Goal: Communication & Community: Share content

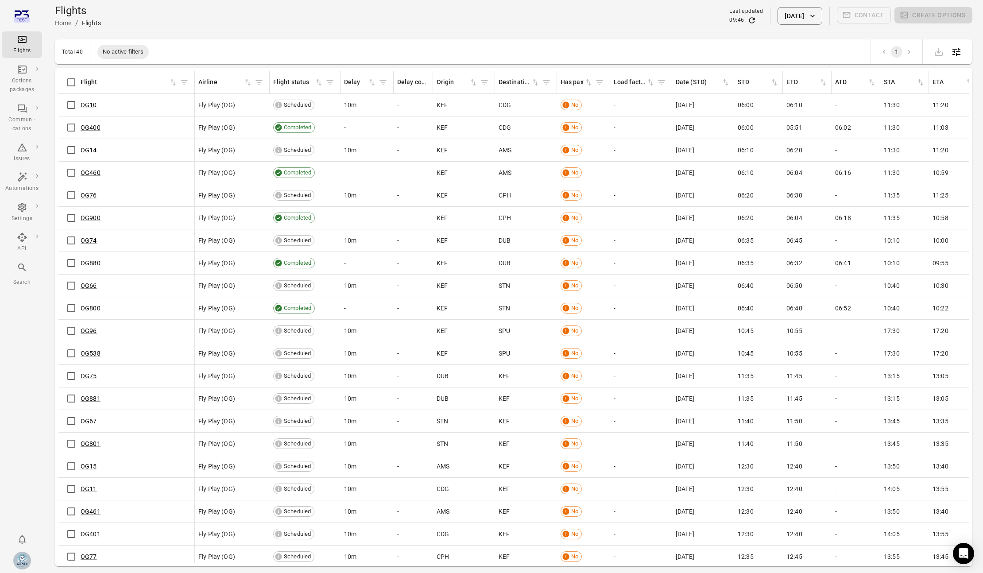
click at [802, 20] on button "[DATE]" at bounding box center [800, 16] width 44 height 18
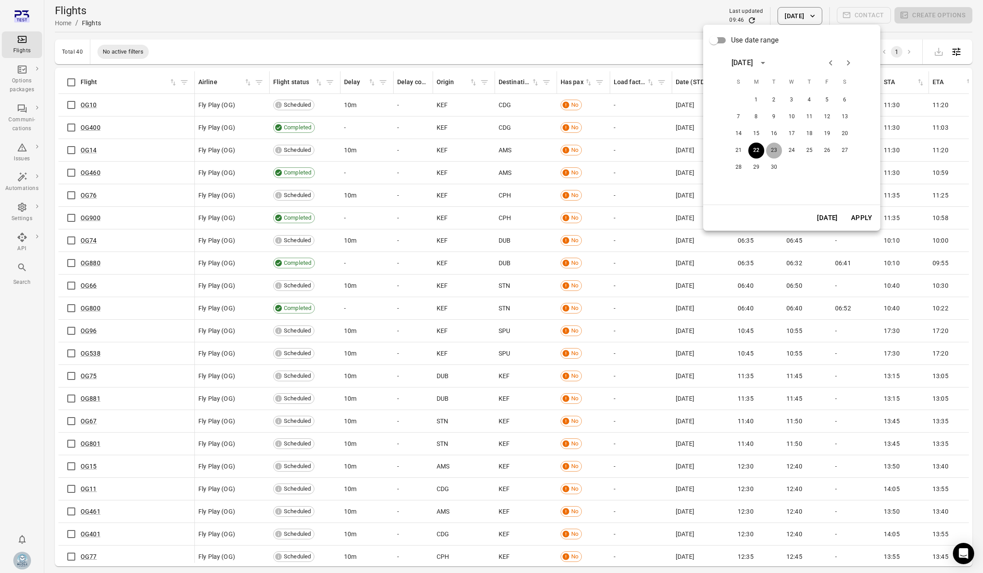
click at [776, 145] on button "23" at bounding box center [774, 151] width 16 height 16
click at [870, 214] on button "Apply" at bounding box center [861, 218] width 31 height 19
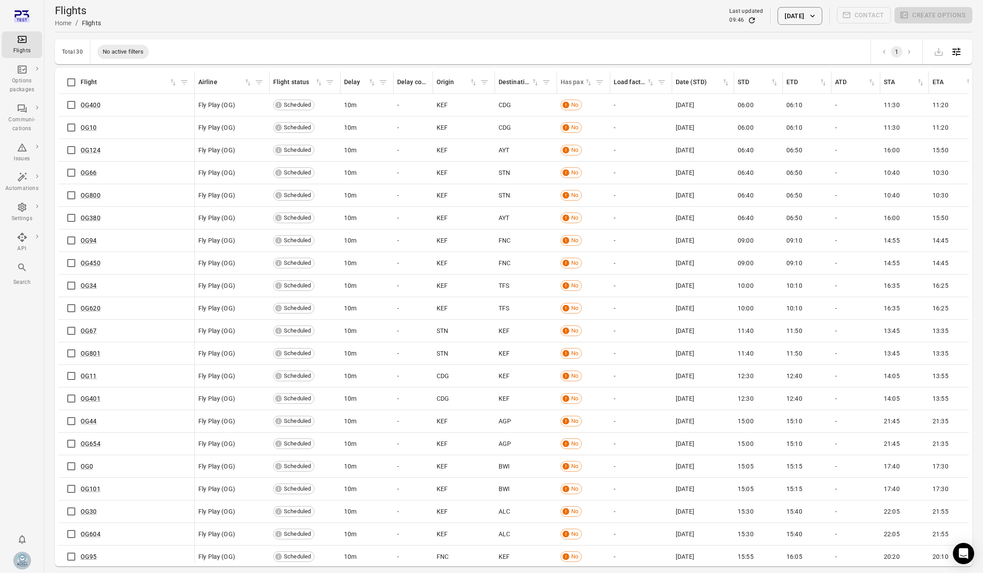
click at [589, 87] on body "Flights Options packages Communi-cations Issues Automations Settings API Search…" at bounding box center [491, 301] width 983 height 602
click at [587, 86] on icon "Sort by has pax in ascending order" at bounding box center [588, 82] width 9 height 9
click at [587, 80] on icon "Sort by has pax in descending order" at bounding box center [587, 81] width 3 height 4
click at [586, 84] on icon "Cancel sorting for has pax" at bounding box center [588, 82] width 9 height 9
click at [586, 84] on icon "Sort by has pax in ascending order" at bounding box center [588, 82] width 9 height 9
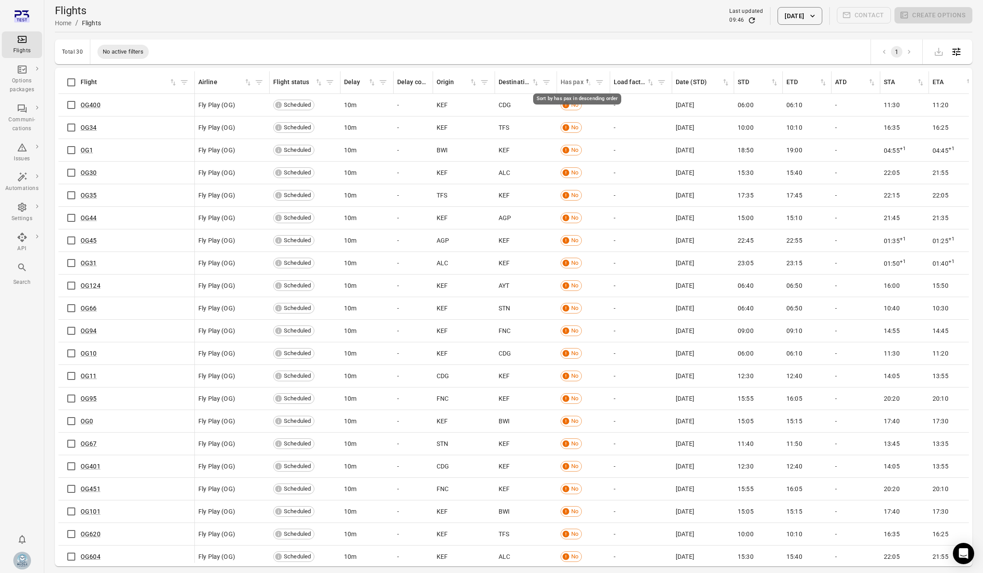
click at [586, 84] on icon "Sort by has pax in descending order" at bounding box center [588, 82] width 9 height 9
click at [591, 81] on icon "Cancel sorting for has pax" at bounding box center [588, 82] width 9 height 9
click at [591, 81] on icon "Sort by has pax in ascending order" at bounding box center [588, 82] width 9 height 9
click at [582, 57] on div "Total 30 No active filters 1" at bounding box center [514, 51] width 918 height 25
click at [748, 23] on icon "Refresh data" at bounding box center [752, 20] width 9 height 9
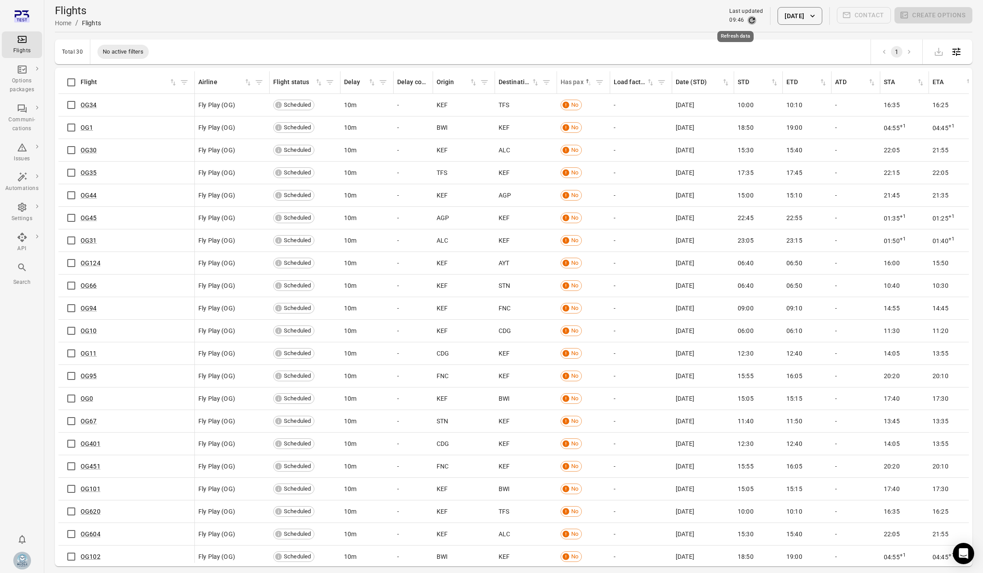
click at [748, 23] on icon "Refresh data" at bounding box center [752, 20] width 9 height 9
click at [591, 83] on icon "Sort by has pax in descending order" at bounding box center [588, 82] width 9 height 9
click at [591, 83] on icon "Cancel sorting for has pax" at bounding box center [588, 82] width 9 height 9
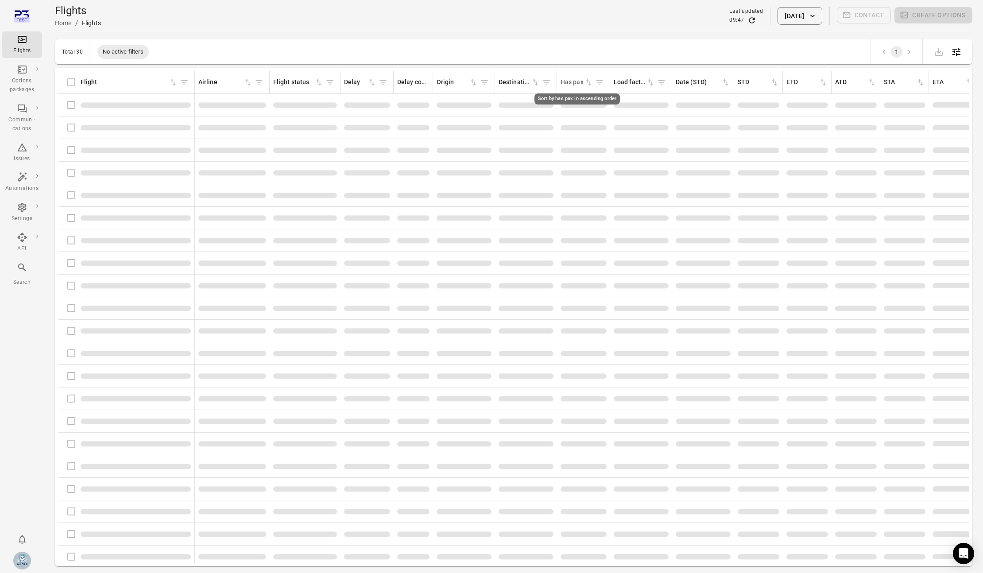
click at [591, 83] on div "Has pax" at bounding box center [577, 83] width 32 height 10
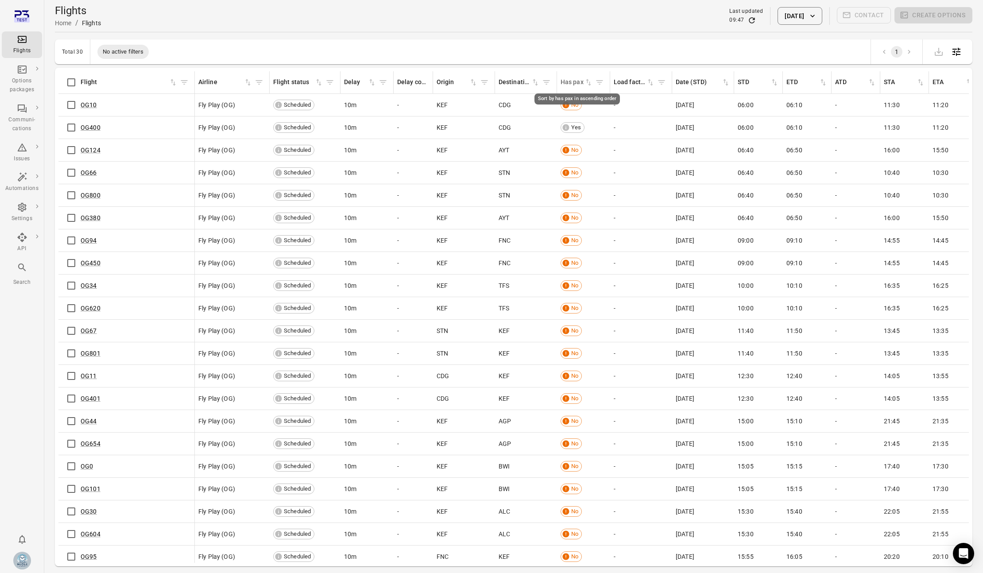
click at [591, 83] on icon "Sort by has pax in ascending order" at bounding box center [588, 82] width 9 height 9
click at [591, 83] on icon "Sort by has pax in descending order" at bounding box center [588, 82] width 9 height 9
click at [93, 105] on link "OG400" at bounding box center [91, 104] width 20 height 7
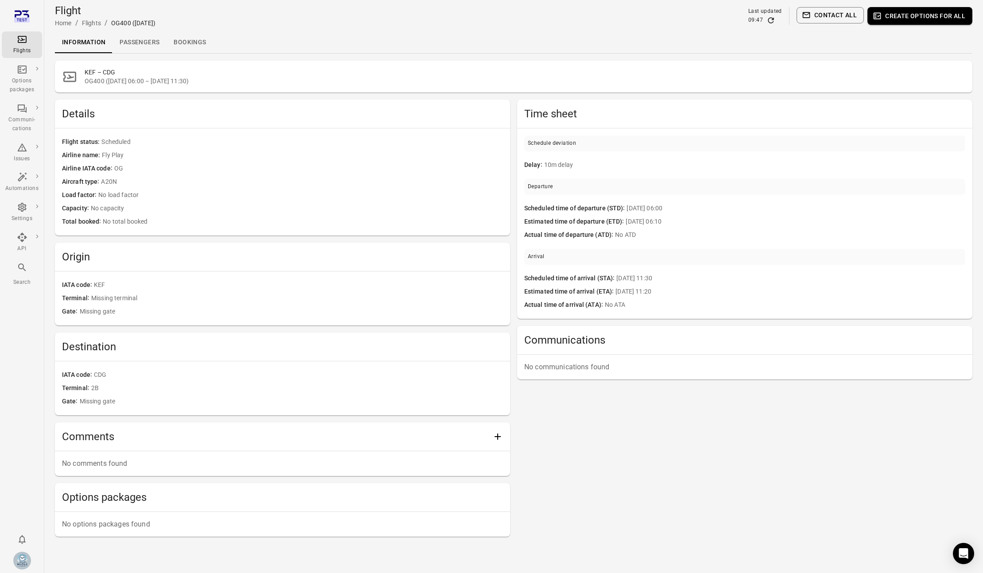
click at [145, 49] on link "Passengers" at bounding box center [140, 42] width 54 height 21
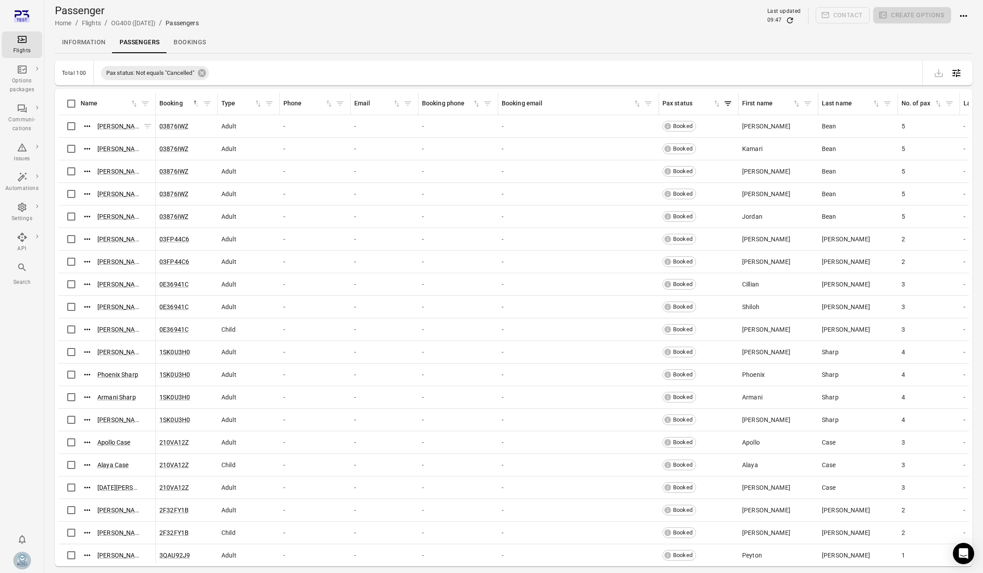
click at [85, 128] on icon "Actions" at bounding box center [87, 126] width 9 height 9
click at [92, 142] on span "Update contact information" at bounding box center [88, 140] width 78 height 9
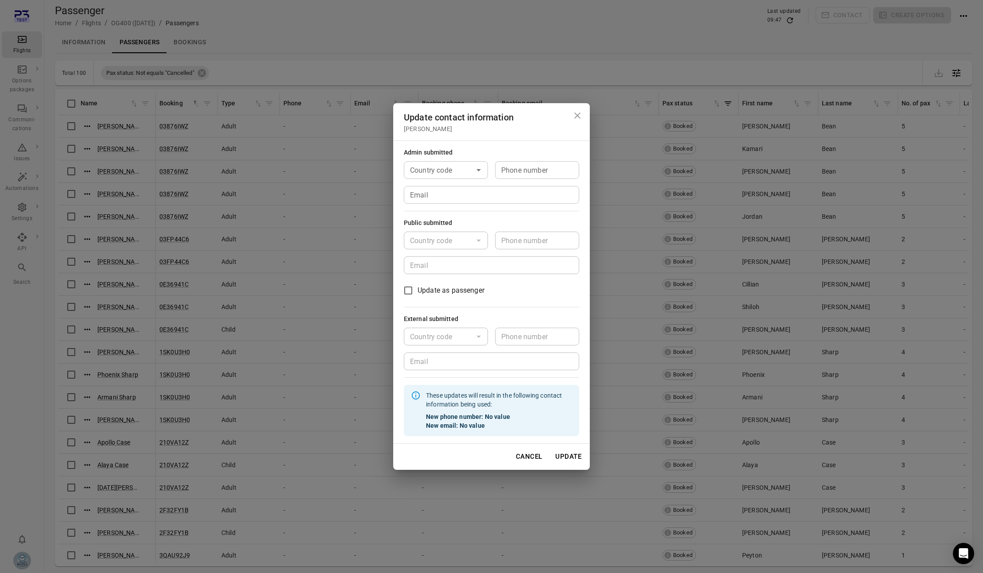
click at [466, 164] on input "Country code" at bounding box center [439, 170] width 64 height 12
click at [468, 189] on li "🇮🇸 [GEOGRAPHIC_DATA] (+354)" at bounding box center [446, 200] width 84 height 37
type input "*********"
click at [535, 169] on div "Phone number Phone number" at bounding box center [537, 170] width 84 height 18
type input "*******"
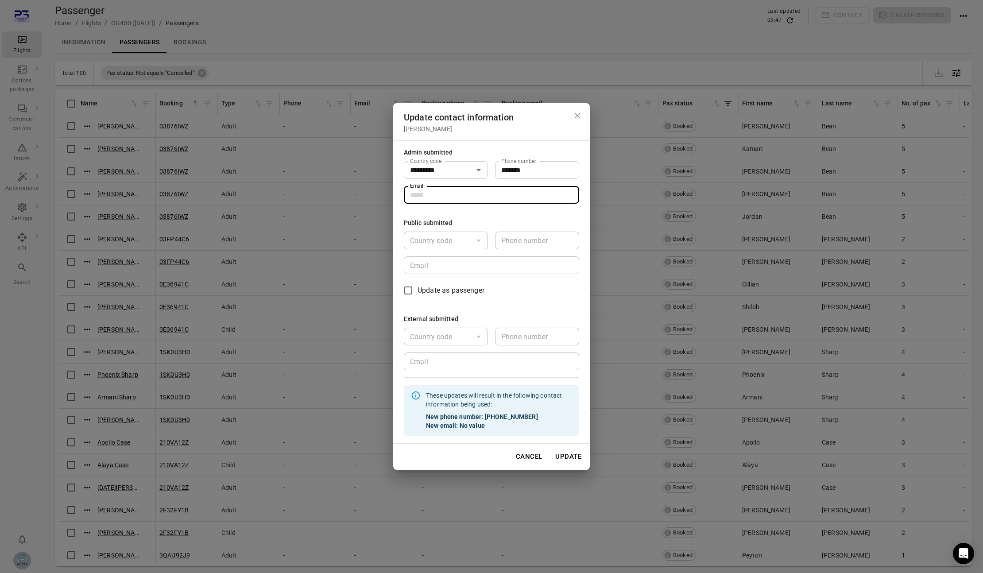
click at [528, 190] on input "Email" at bounding box center [491, 195] width 175 height 18
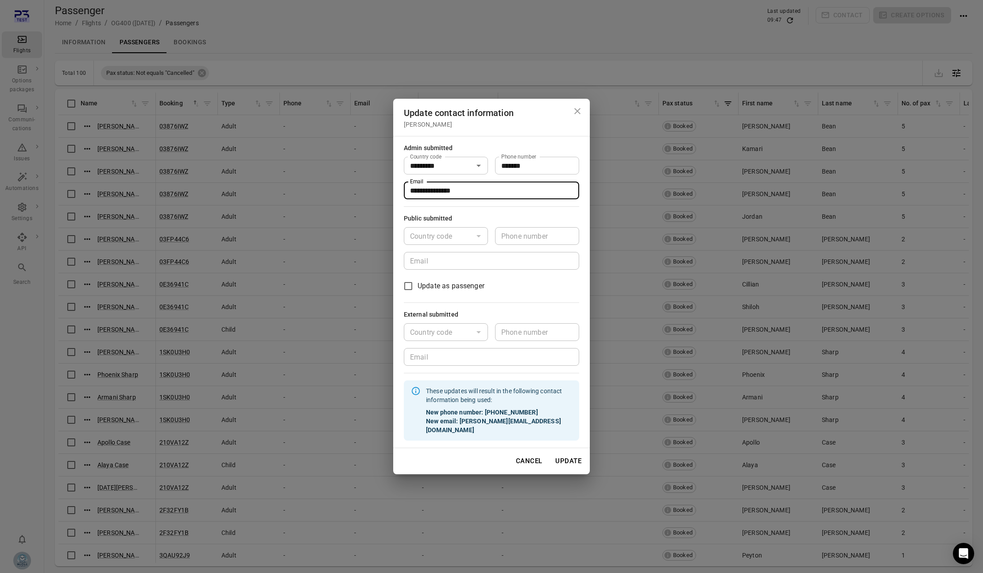
type input "**********"
click at [562, 136] on h2 "Update contact information [PERSON_NAME]" at bounding box center [491, 117] width 197 height 37
click at [480, 236] on div at bounding box center [479, 236] width 12 height 12
click at [537, 169] on input "*******" at bounding box center [537, 166] width 84 height 18
type input "*******"
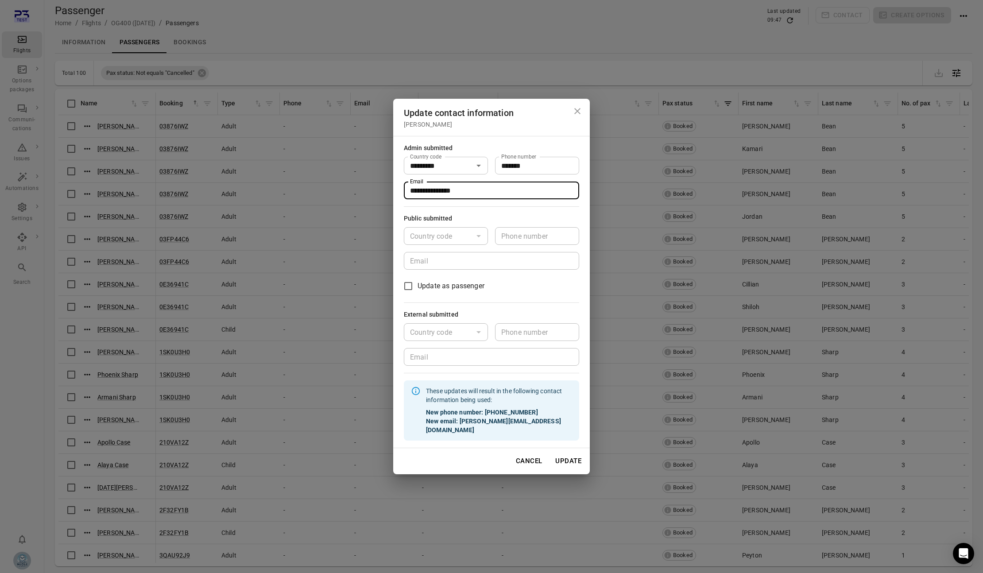
click at [501, 193] on input "**********" at bounding box center [491, 191] width 175 height 18
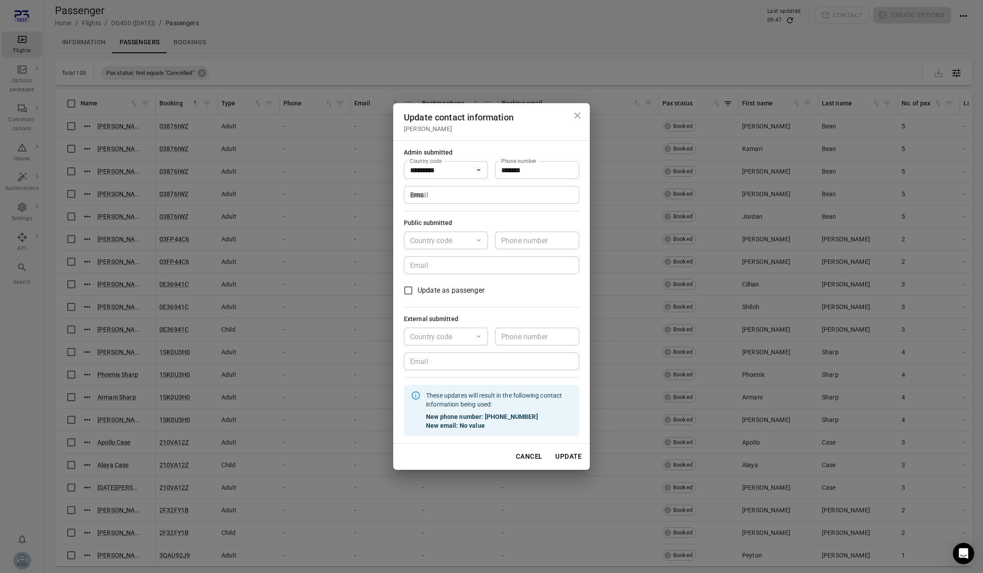
click at [538, 138] on h2 "Update contact information [PERSON_NAME]" at bounding box center [491, 121] width 197 height 37
click at [572, 457] on button "Update" at bounding box center [569, 456] width 36 height 19
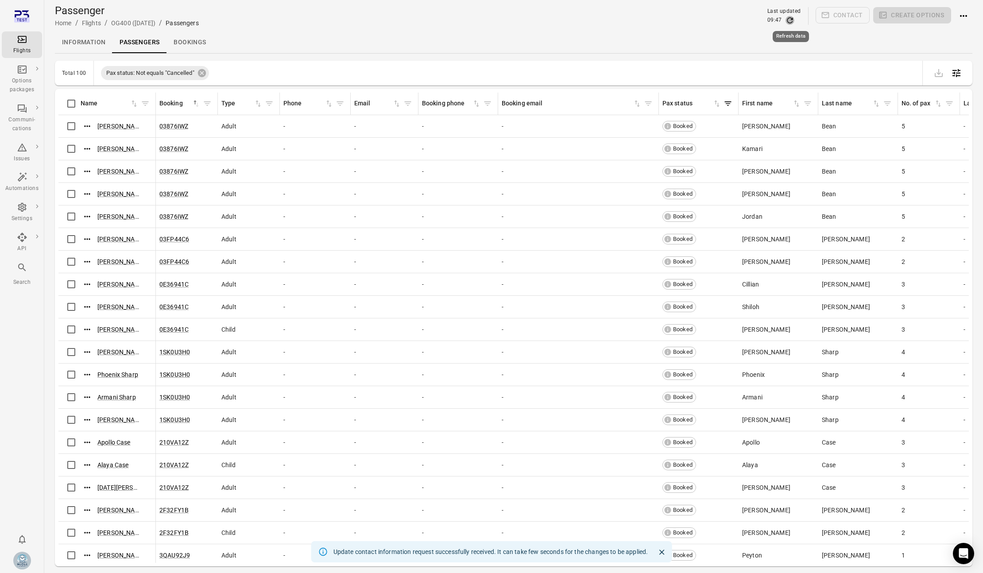
click at [794, 18] on icon "Refresh data" at bounding box center [790, 20] width 9 height 9
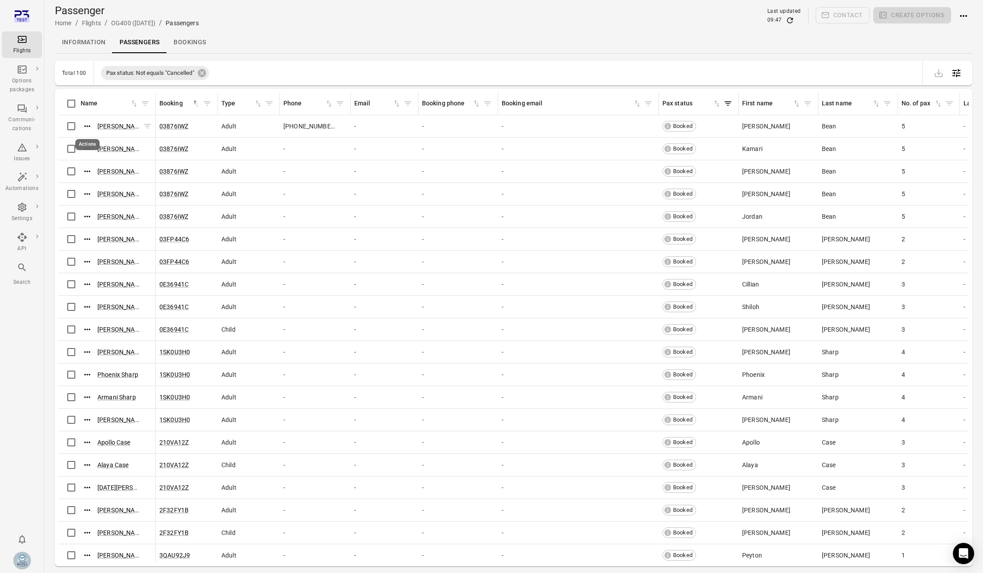
click at [89, 124] on icon "Actions" at bounding box center [87, 126] width 9 height 9
click at [92, 137] on span "Update contact information" at bounding box center [88, 140] width 78 height 9
click at [90, 239] on icon "Actions" at bounding box center [87, 238] width 6 height 1
click at [101, 252] on span "Update contact information" at bounding box center [88, 253] width 78 height 9
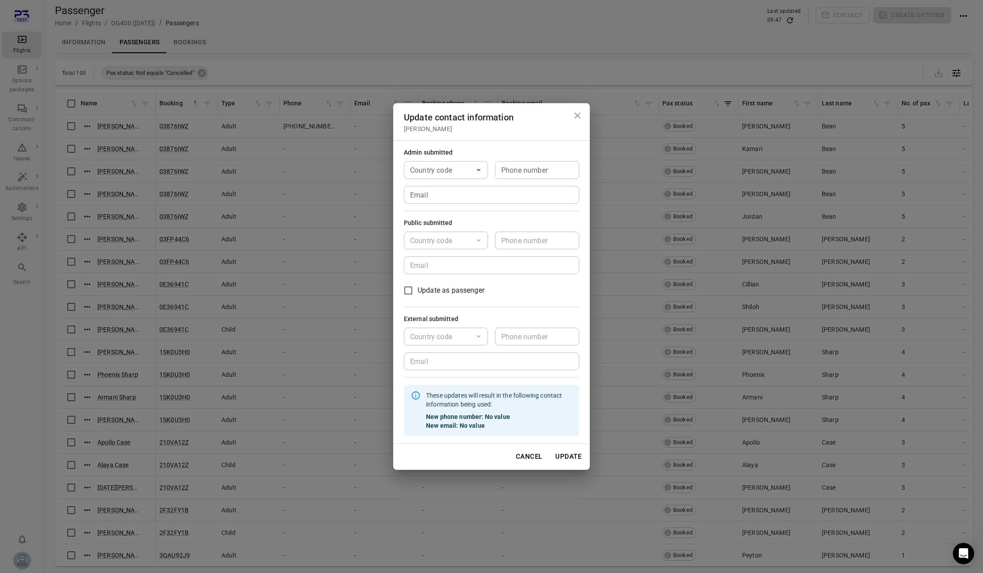
click at [462, 172] on input "Country code" at bounding box center [439, 170] width 64 height 12
click at [468, 188] on li "🇮🇸 [GEOGRAPHIC_DATA] (+354)" at bounding box center [446, 200] width 84 height 37
type input "*********"
click at [529, 171] on input "Phone number" at bounding box center [537, 170] width 84 height 18
type input "*******"
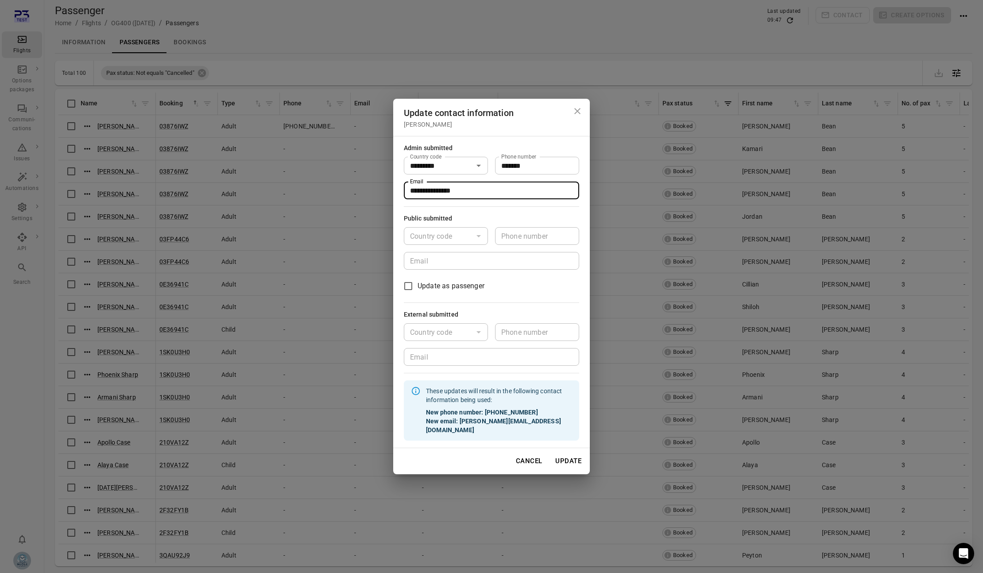
type input "**********"
click at [569, 457] on button "Update" at bounding box center [569, 461] width 36 height 19
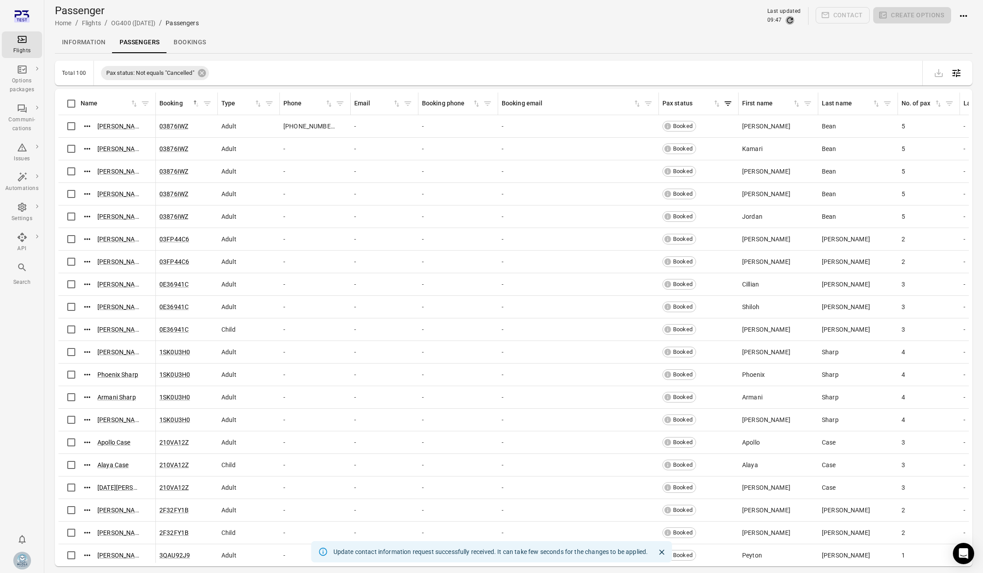
click at [790, 22] on icon "Refresh data" at bounding box center [790, 20] width 6 height 6
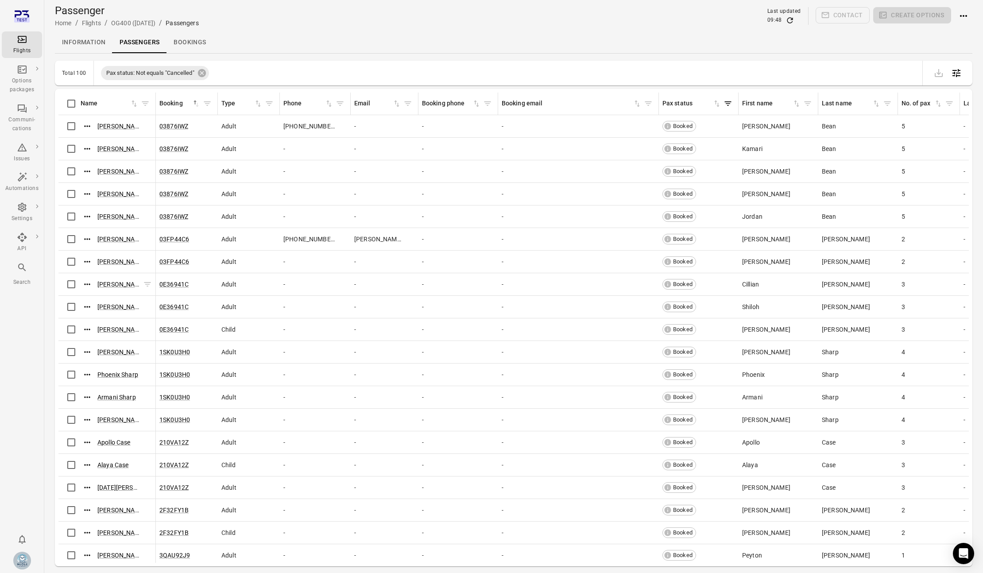
click at [88, 284] on icon "Actions" at bounding box center [87, 283] width 6 height 1
click at [93, 298] on span "Update contact information" at bounding box center [88, 299] width 78 height 9
click at [86, 352] on icon "Actions" at bounding box center [87, 352] width 9 height 9
click at [95, 367] on span "Update contact information" at bounding box center [88, 366] width 78 height 9
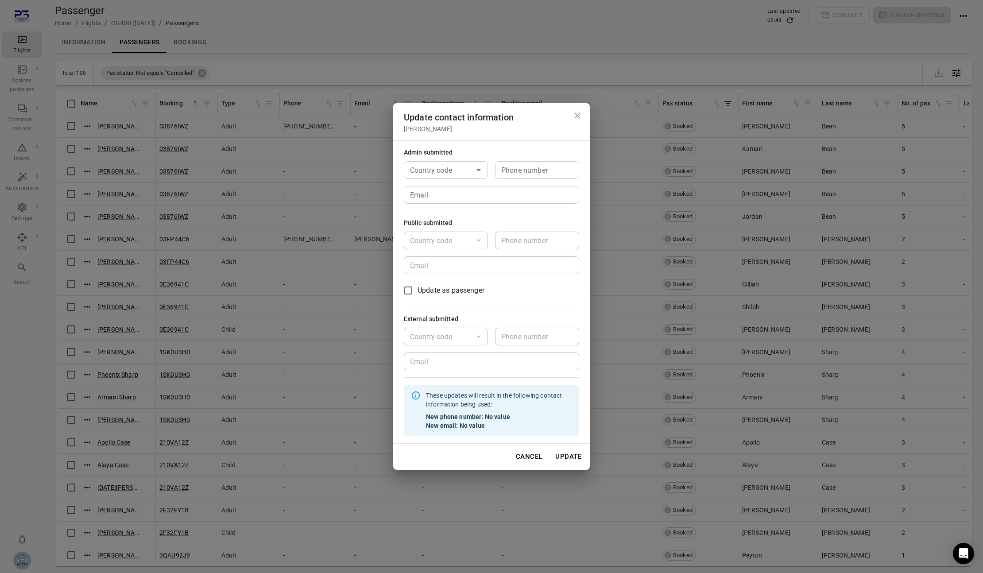
click at [470, 160] on div "Admin submitted Country code Country code Phone number Phone number Email Email" at bounding box center [491, 176] width 175 height 56
click at [470, 164] on input "Country code" at bounding box center [439, 170] width 64 height 12
click at [466, 191] on li "🇮🇸 [GEOGRAPHIC_DATA] (+354)" at bounding box center [446, 200] width 84 height 37
type input "*********"
click at [534, 172] on input "Phone number" at bounding box center [537, 170] width 84 height 18
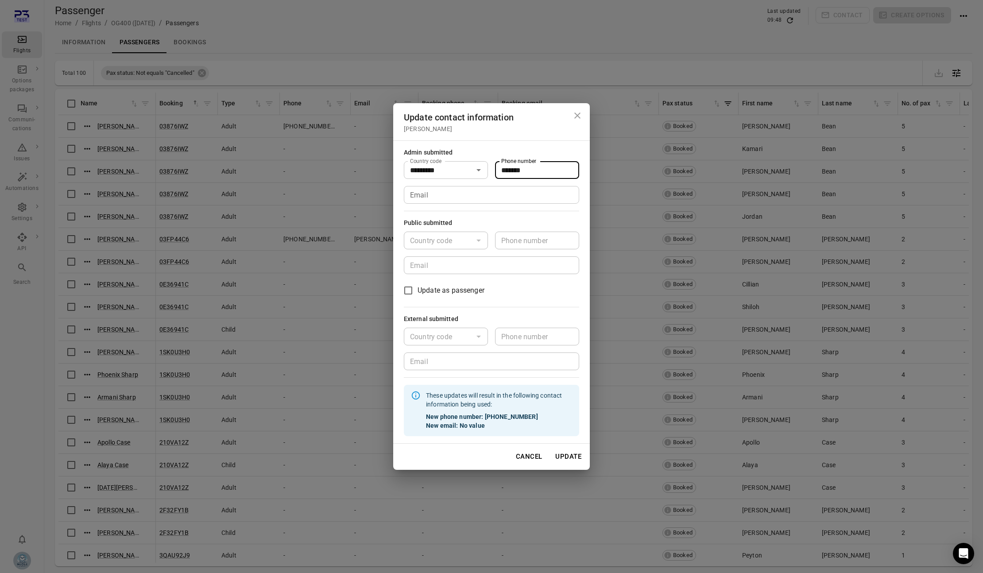
type input "*******"
click at [572, 460] on button "Update" at bounding box center [569, 456] width 36 height 19
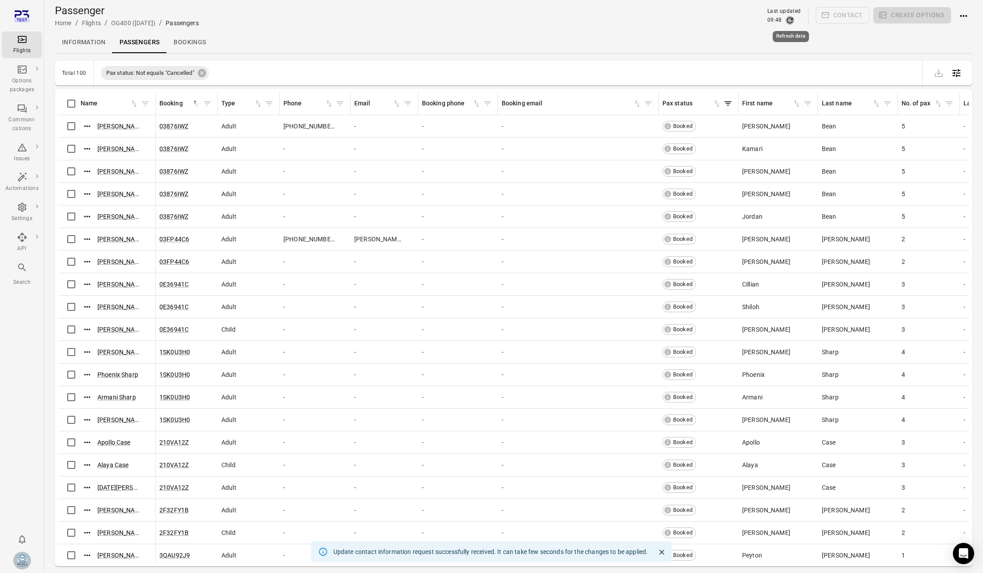
click at [790, 20] on icon "Refresh data" at bounding box center [790, 20] width 9 height 9
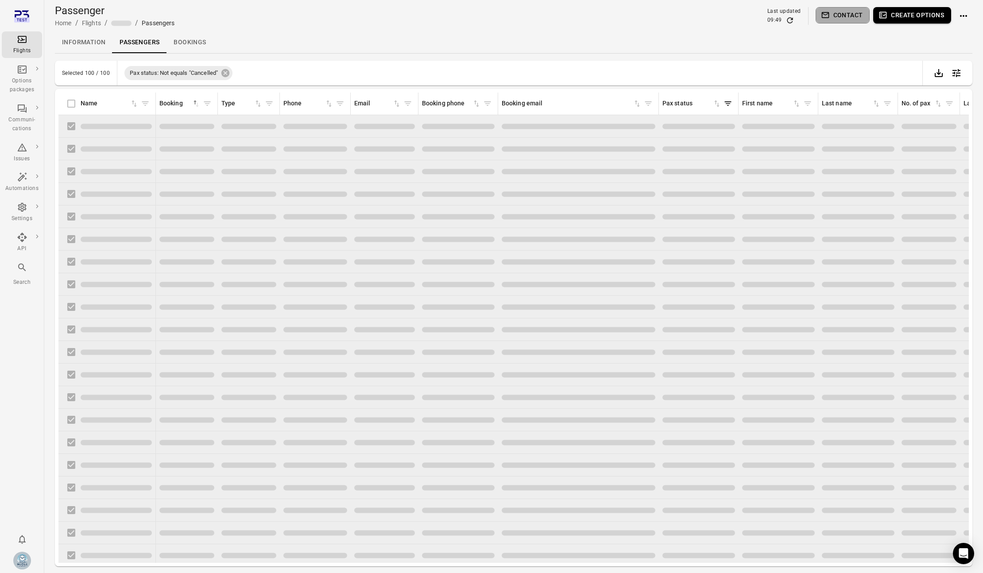
click at [859, 13] on button "Contact" at bounding box center [843, 15] width 54 height 16
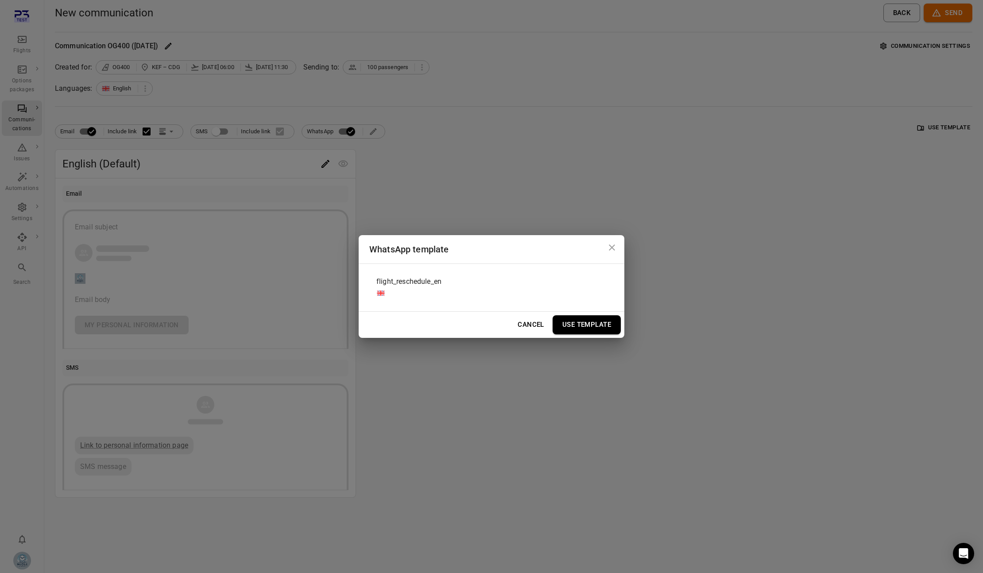
click at [545, 282] on div "flight_reschedule_en" at bounding box center [491, 287] width 245 height 33
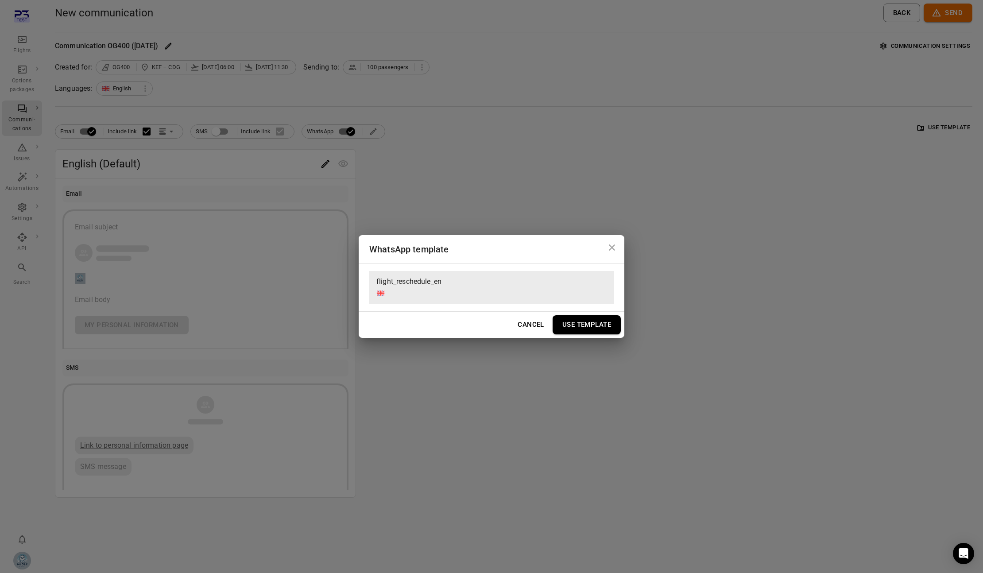
click at [595, 327] on button "Use Template" at bounding box center [587, 324] width 68 height 19
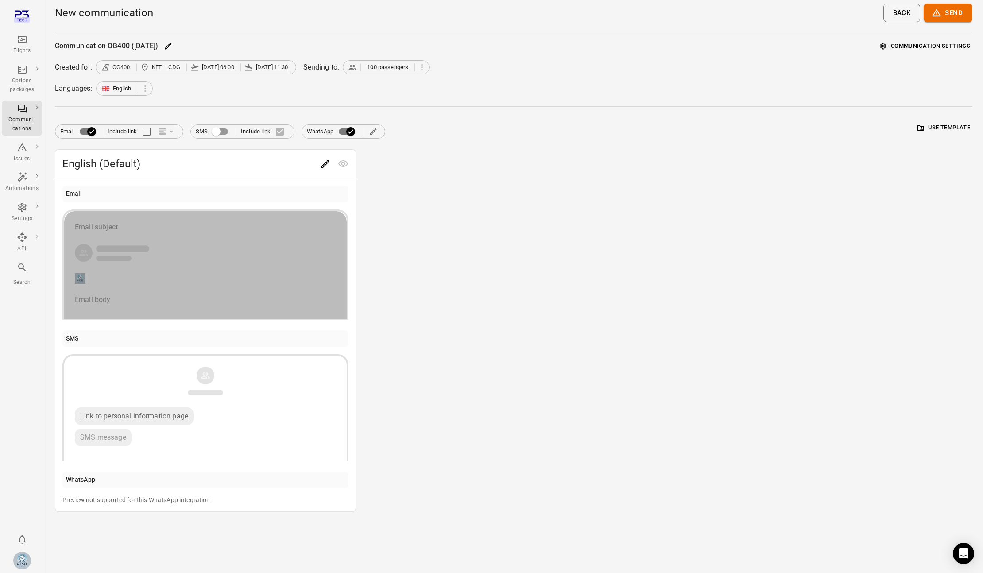
click at [180, 256] on div "button" at bounding box center [205, 252] width 261 height 19
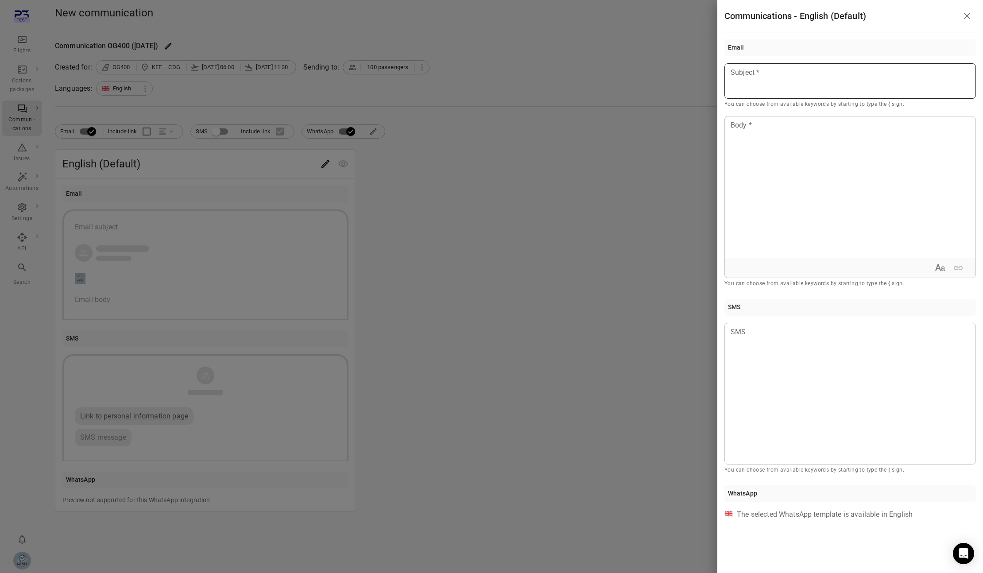
click at [772, 68] on p at bounding box center [850, 72] width 238 height 11
copy span "**********"
click at [800, 135] on div at bounding box center [850, 187] width 251 height 142
click at [558, 139] on div at bounding box center [491, 286] width 983 height 573
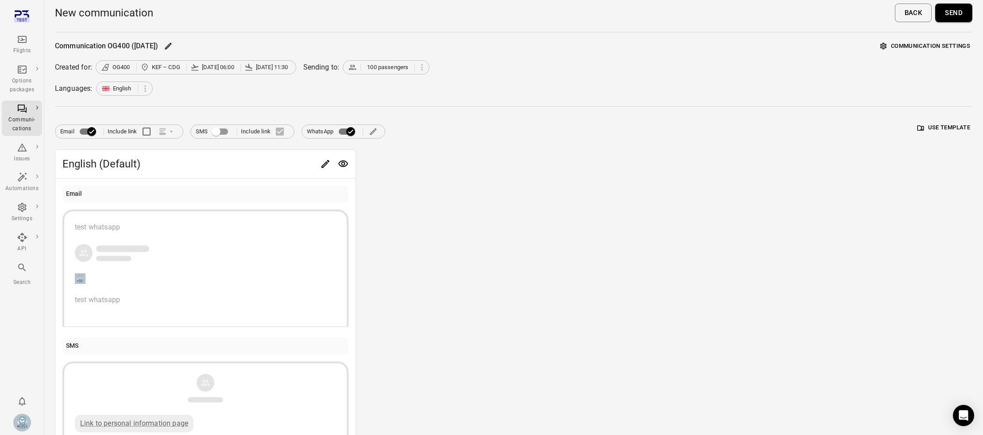
click at [952, 19] on button "Send" at bounding box center [953, 13] width 37 height 19
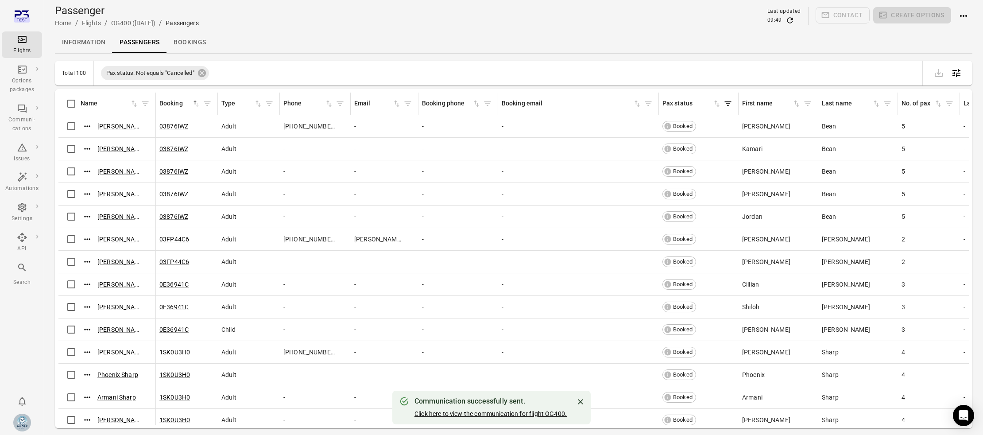
click at [548, 410] on link "Click here to view the communication for flight OG400." at bounding box center [491, 413] width 152 height 7
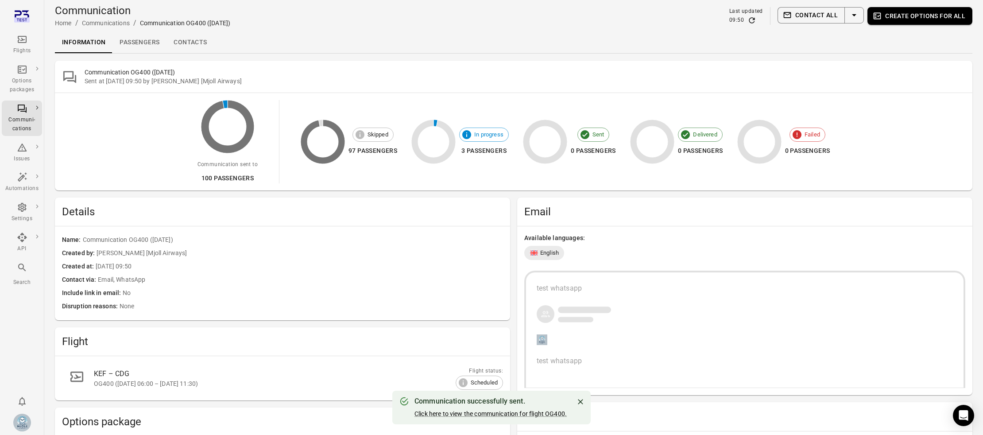
click at [130, 46] on link "Passengers" at bounding box center [140, 42] width 54 height 21
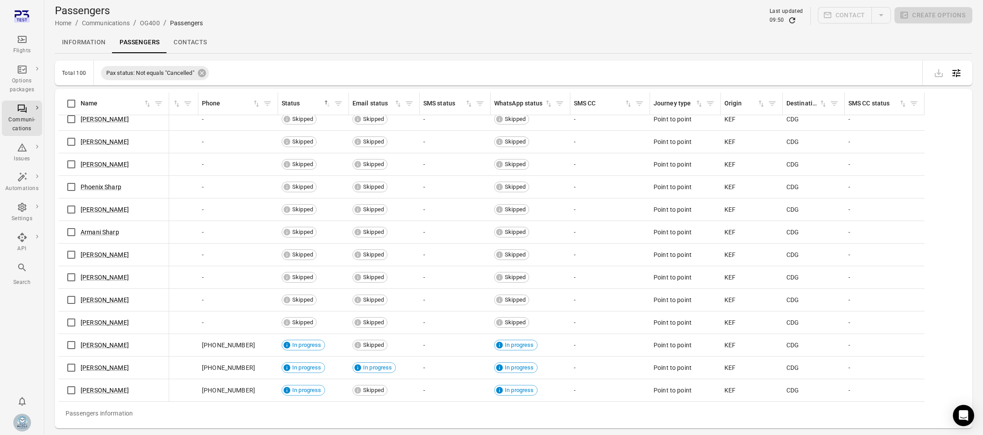
scroll to position [1934, 493]
click at [795, 22] on icon "Refresh data" at bounding box center [792, 20] width 6 height 6
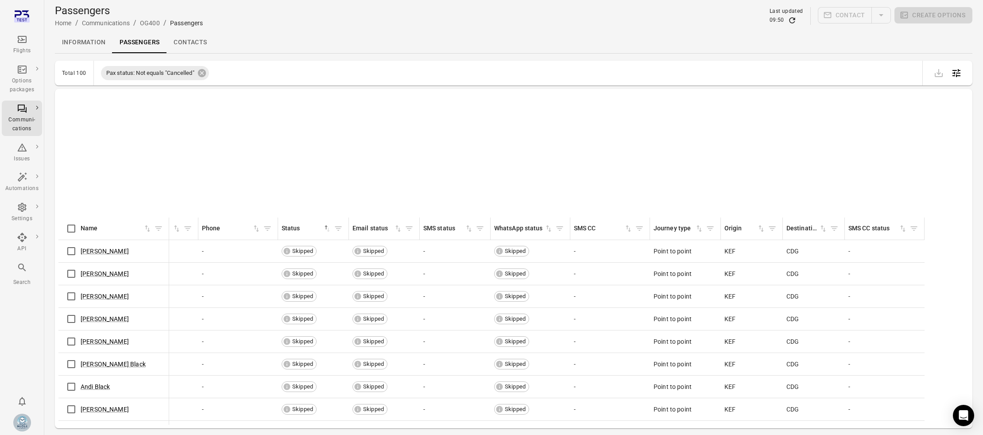
scroll to position [0, 493]
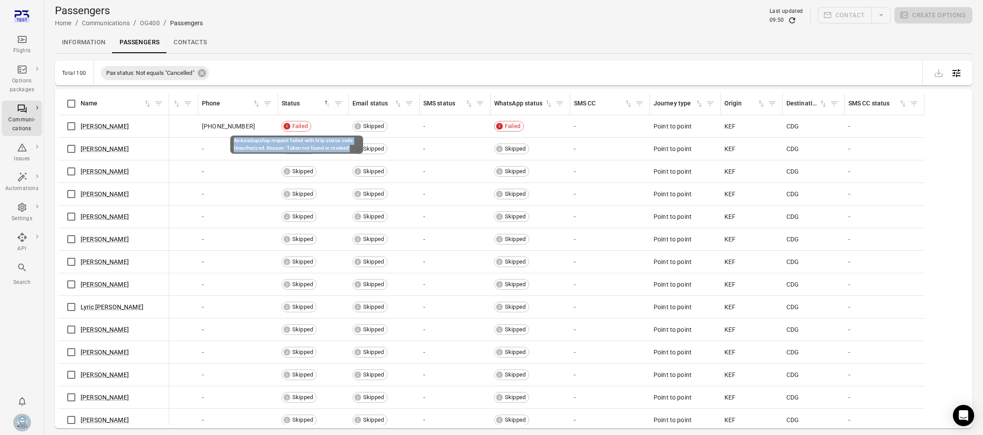
drag, startPoint x: 352, startPoint y: 149, endPoint x: 231, endPoint y: 141, distance: 120.7
click at [231, 141] on div "AirAsiaGupshup request failed with http status code Unauthorized. Reason: 'Toke…" at bounding box center [296, 145] width 133 height 18
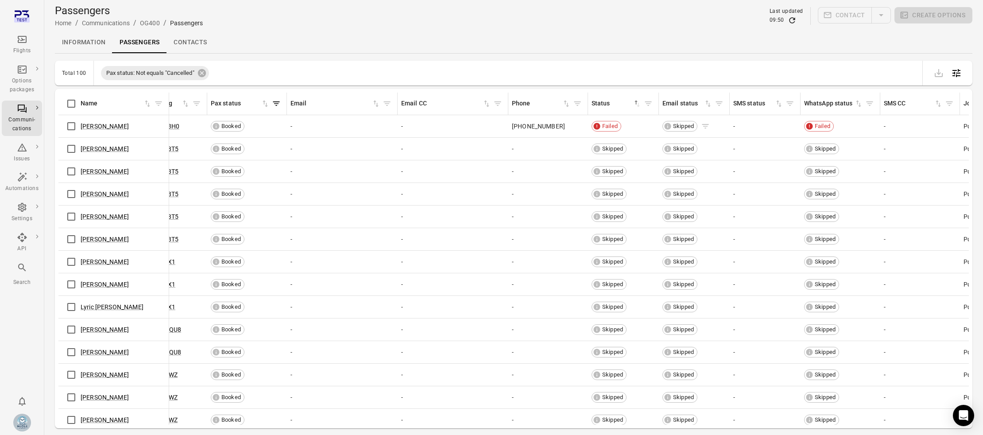
scroll to position [0, 0]
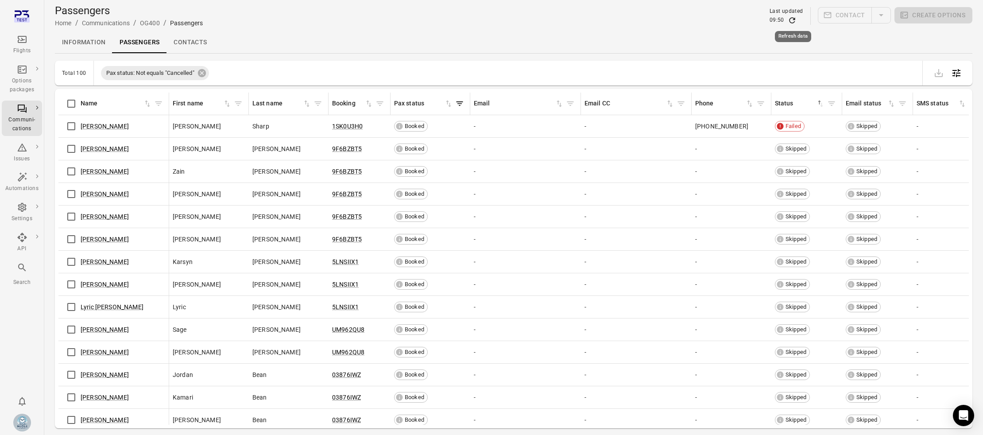
click at [796, 23] on icon "Refresh data" at bounding box center [792, 20] width 9 height 9
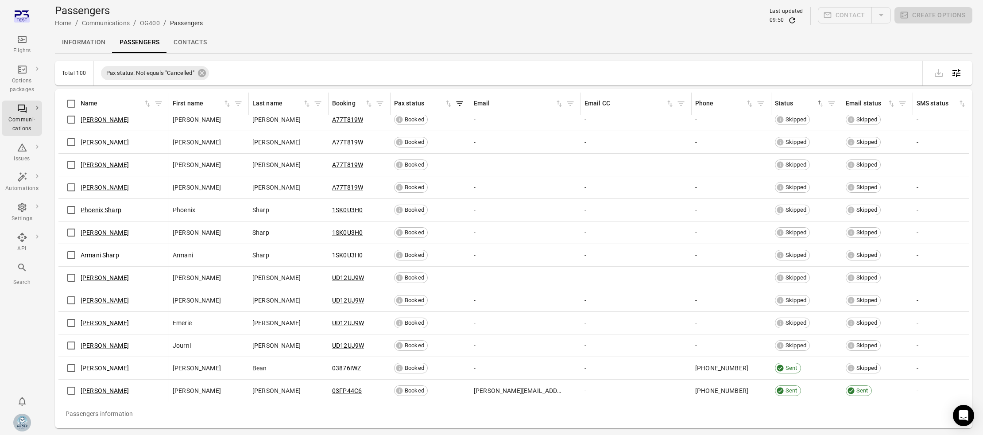
scroll to position [1934, 0]
click at [786, 369] on span "Sent" at bounding box center [792, 368] width 18 height 9
click at [808, 367] on icon "Passengers information" at bounding box center [809, 368] width 9 height 9
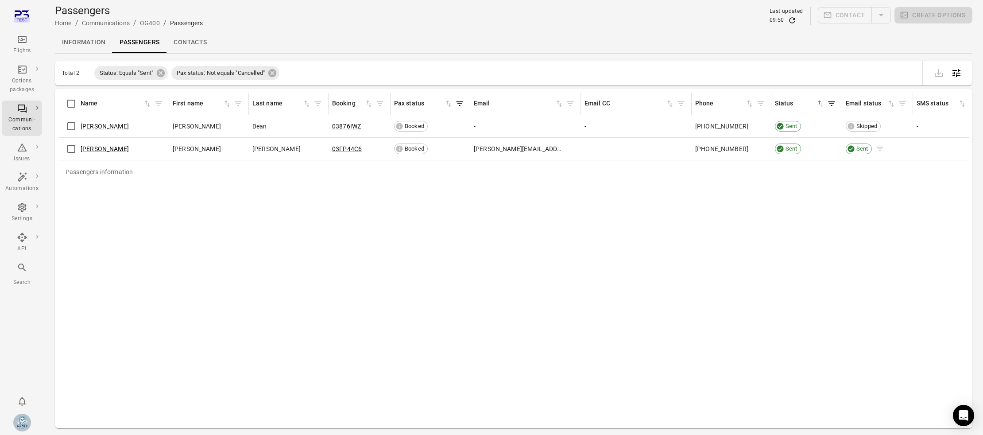
click at [862, 148] on span "Sent" at bounding box center [863, 148] width 18 height 9
click at [792, 22] on icon "Refresh data" at bounding box center [792, 20] width 9 height 9
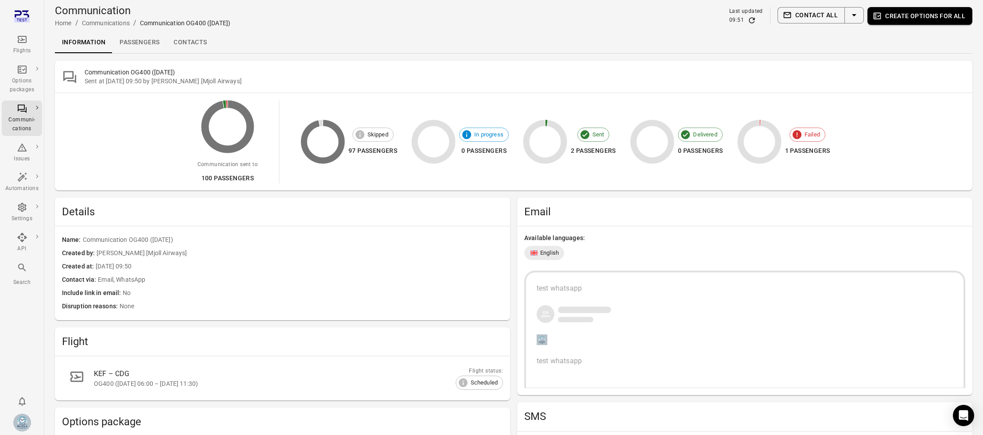
click at [151, 40] on link "Passengers" at bounding box center [140, 42] width 54 height 21
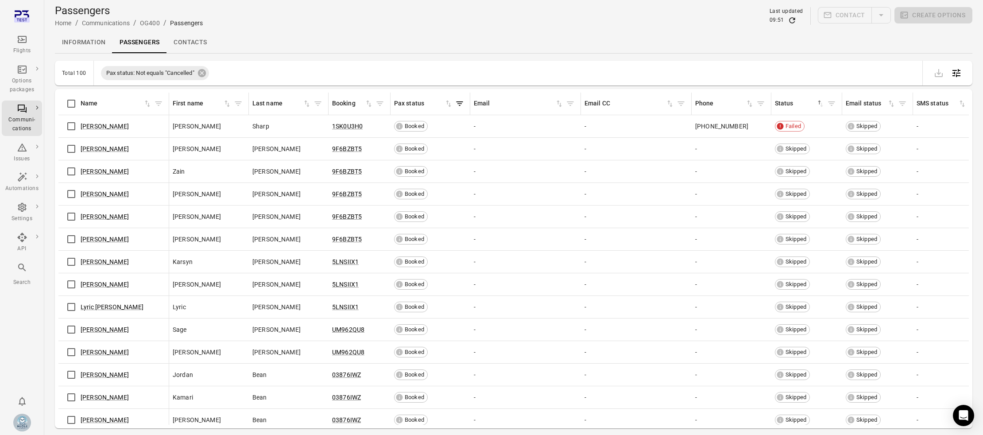
click at [183, 28] on ol "Home / Communications / OG400 / Passengers" at bounding box center [129, 23] width 148 height 11
click at [192, 43] on link "Contacts" at bounding box center [190, 42] width 47 height 21
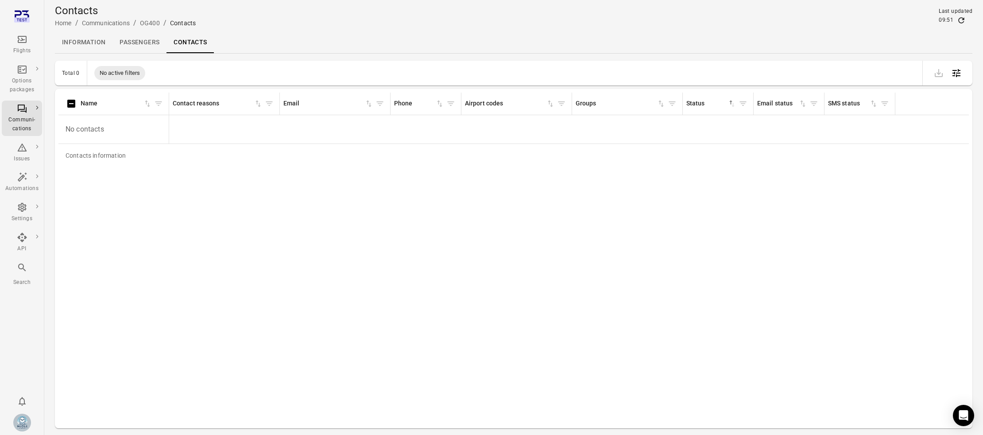
click at [100, 54] on main "Contacts Home / Communications / OG400 / Contacts Last updated 09:51 Informatio…" at bounding box center [513, 232] width 939 height 464
click at [92, 45] on link "Information" at bounding box center [84, 42] width 58 height 21
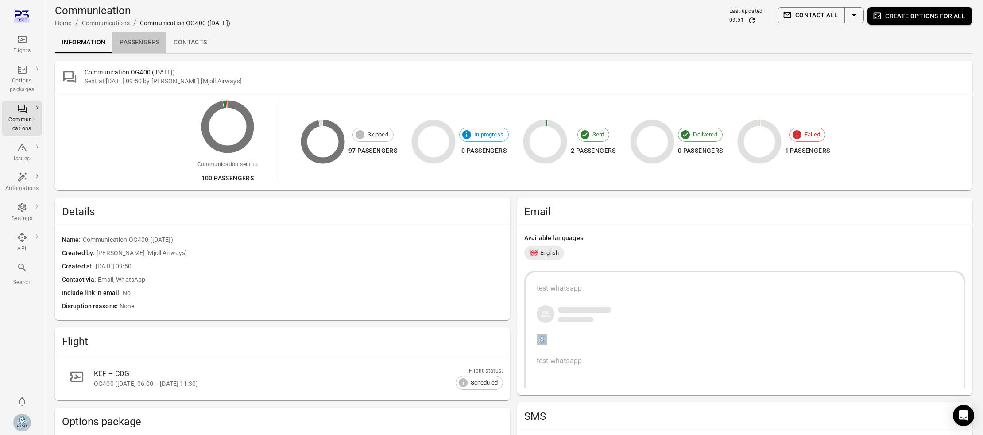
click at [151, 44] on link "Passengers" at bounding box center [140, 42] width 54 height 21
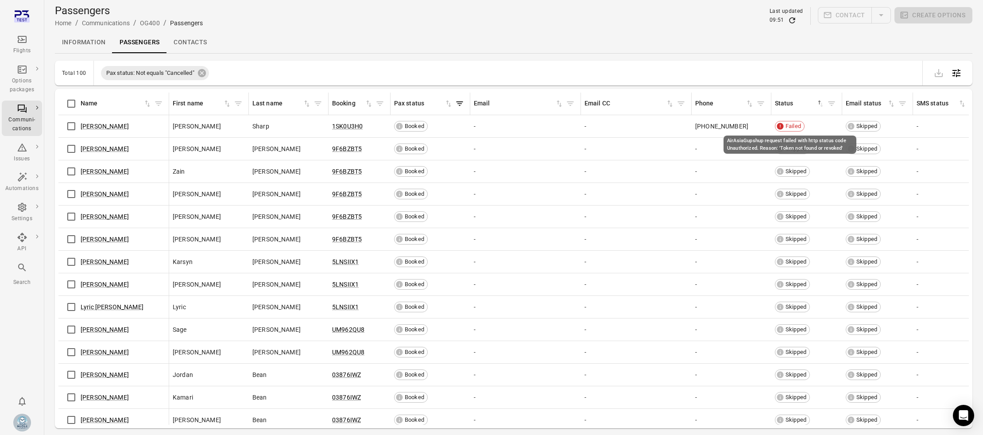
click at [792, 145] on div "AirAsiaGupshup request failed with http status code Unauthorized. Reason: 'Toke…" at bounding box center [790, 145] width 133 height 18
click at [810, 147] on div "AirAsiaGupshup request failed with http status code Unauthorized. Reason: 'Toke…" at bounding box center [790, 145] width 133 height 18
drag, startPoint x: 846, startPoint y: 149, endPoint x: 723, endPoint y: 148, distance: 122.7
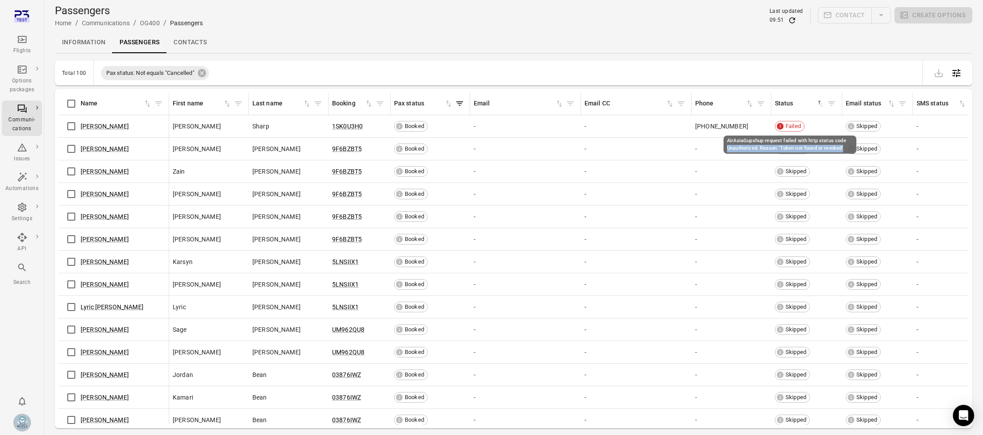
click at [723, 148] on div "AirAsiaGupshup request failed with http status code Unauthorized. Reason: 'Toke…" at bounding box center [790, 141] width 135 height 25
drag, startPoint x: 727, startPoint y: 147, endPoint x: 843, endPoint y: 145, distance: 116.1
click at [843, 145] on div "AirAsiaGupshup request failed with http status code Unauthorized. Reason: 'Toke…" at bounding box center [790, 145] width 133 height 18
copy div "Unauthorized. Reason: 'Token not found or revoked'"
click at [790, 22] on icon "Refresh data" at bounding box center [792, 20] width 9 height 9
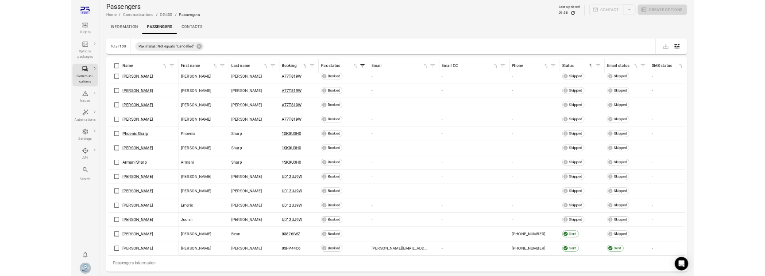
scroll to position [1934, 0]
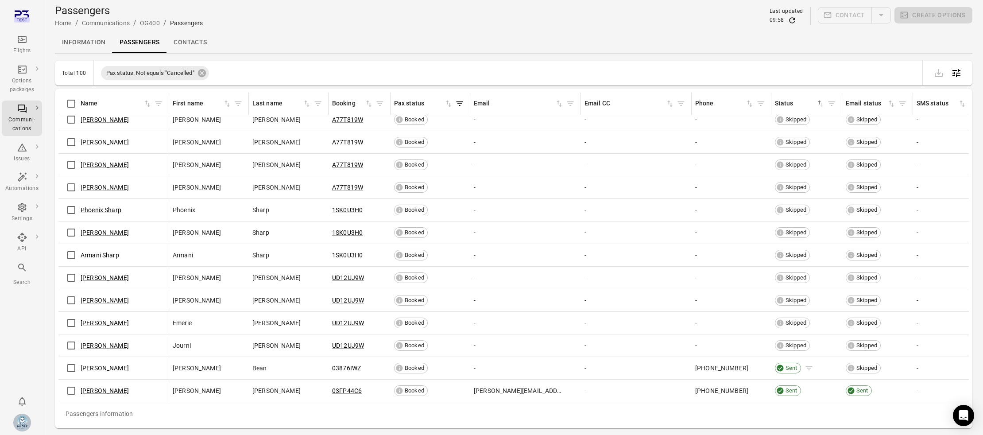
click at [788, 370] on span "Sent" at bounding box center [792, 368] width 18 height 9
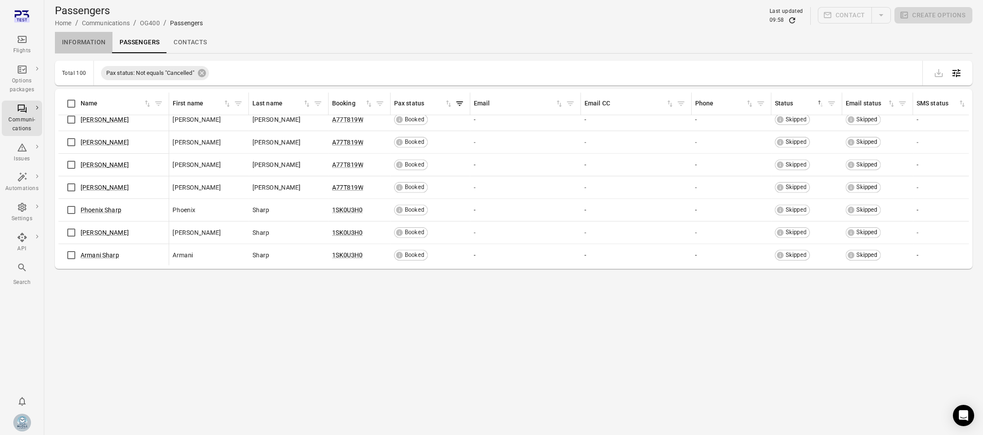
click at [98, 43] on link "Information" at bounding box center [84, 42] width 58 height 21
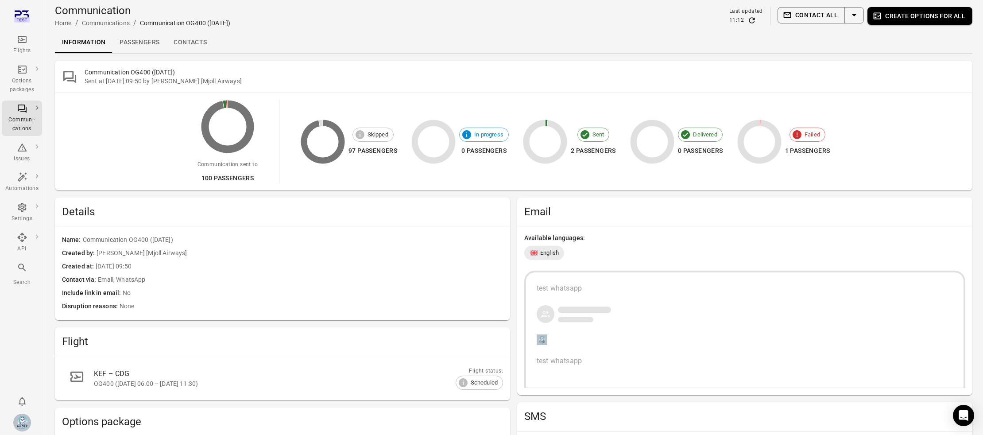
click at [158, 49] on link "Passengers" at bounding box center [140, 42] width 54 height 21
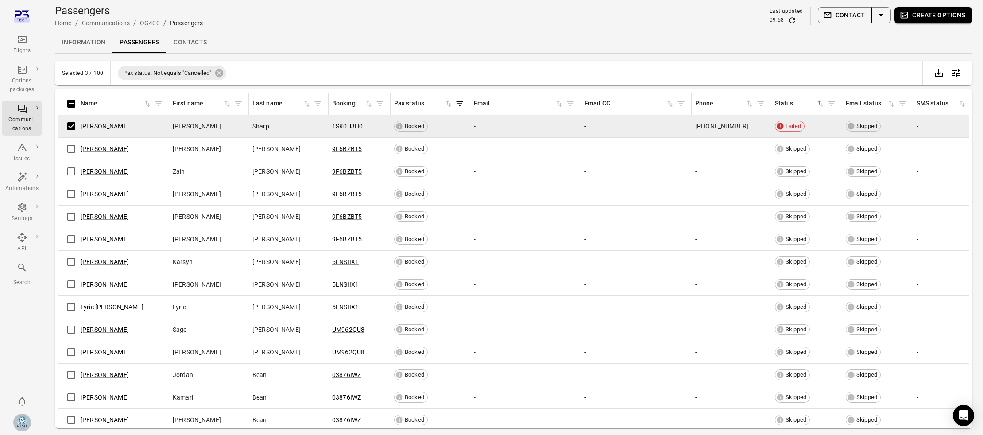
click at [848, 15] on button "Contact" at bounding box center [845, 15] width 54 height 16
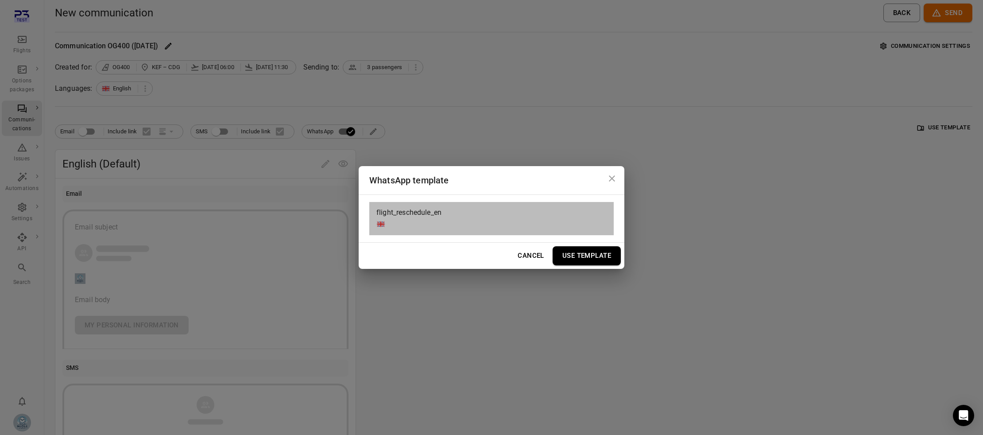
click at [455, 221] on div "flight_reschedule_en" at bounding box center [491, 218] width 245 height 33
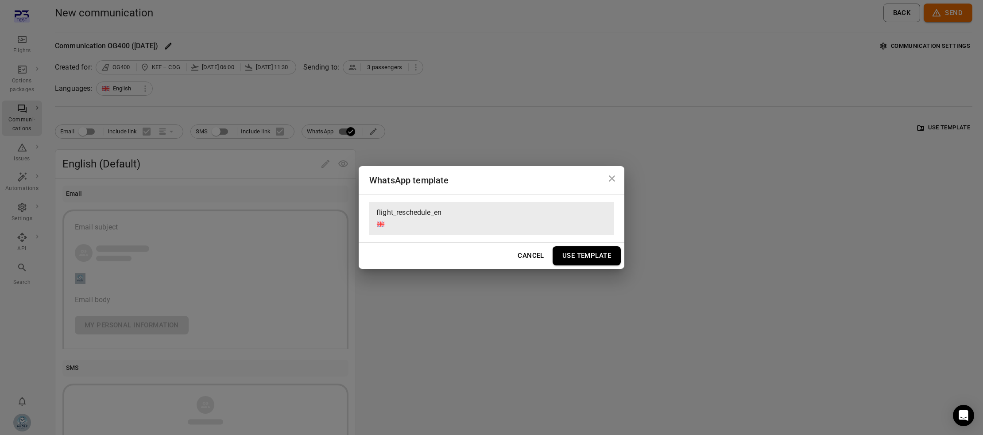
click at [583, 257] on button "Use Template" at bounding box center [587, 255] width 68 height 19
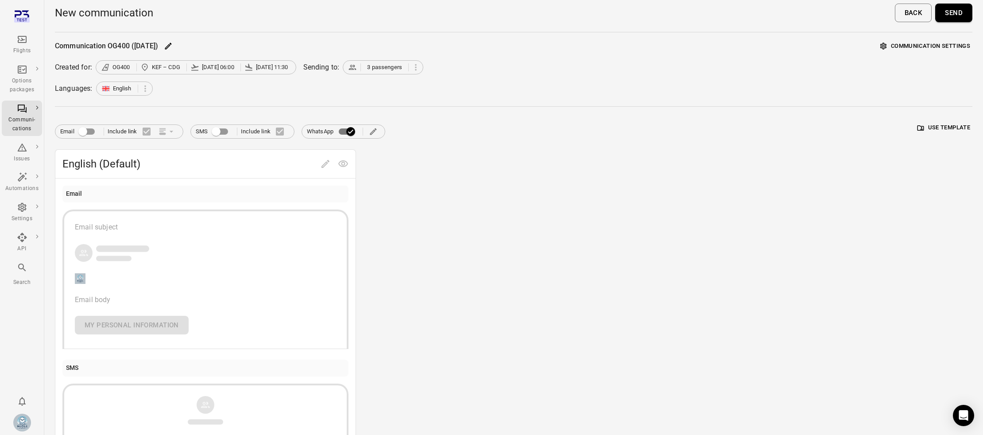
click at [953, 20] on button "Send" at bounding box center [953, 13] width 37 height 19
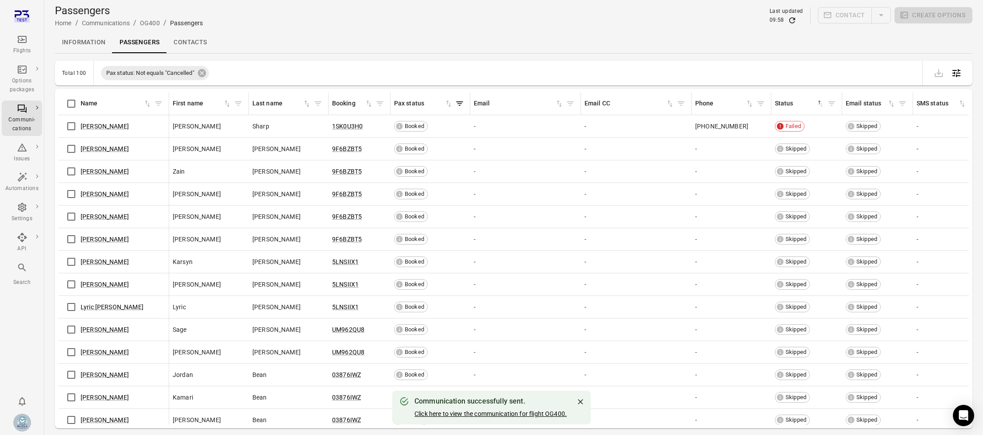
click at [506, 412] on link "Click here to view the communication for flight OG400." at bounding box center [491, 413] width 152 height 7
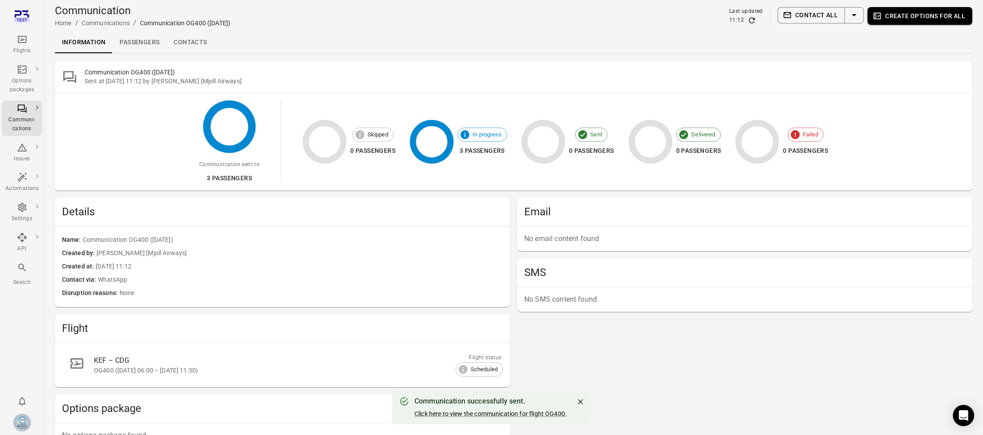
click at [146, 46] on link "Passengers" at bounding box center [140, 42] width 54 height 21
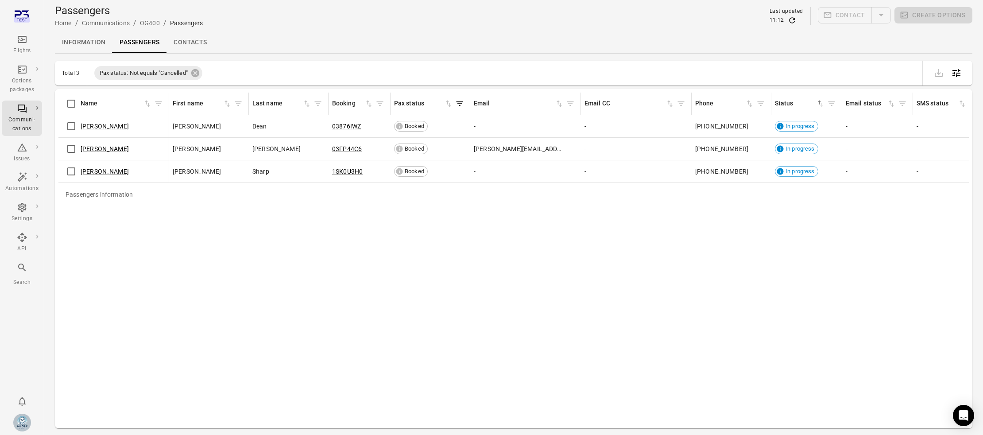
click at [800, 23] on div "11:12" at bounding box center [787, 20] width 34 height 9
click at [796, 22] on icon "Refresh data" at bounding box center [792, 20] width 9 height 9
click at [791, 19] on icon "Refresh data" at bounding box center [792, 20] width 6 height 6
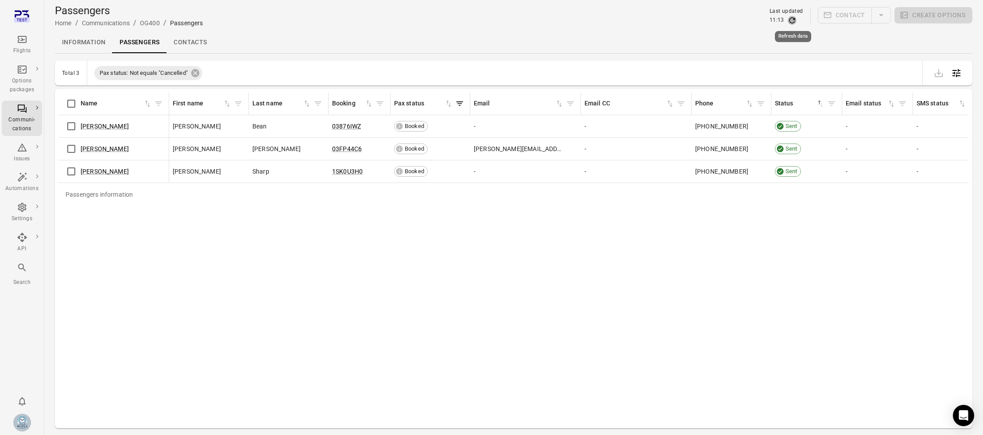
click at [795, 22] on icon "Refresh data" at bounding box center [792, 20] width 6 height 6
click at [792, 23] on icon "Refresh data" at bounding box center [792, 20] width 9 height 9
click at [100, 127] on link "[PERSON_NAME]" at bounding box center [105, 126] width 48 height 7
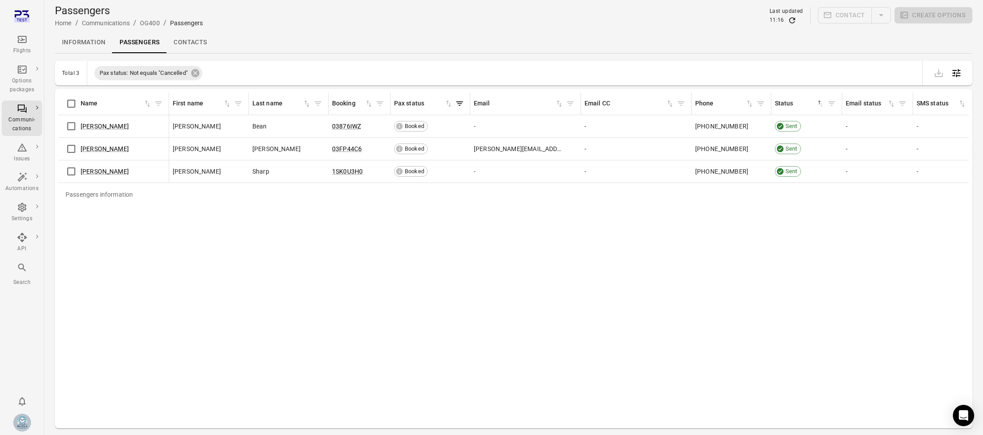
click at [88, 44] on link "Information" at bounding box center [84, 42] width 58 height 21
